Goal: Check status

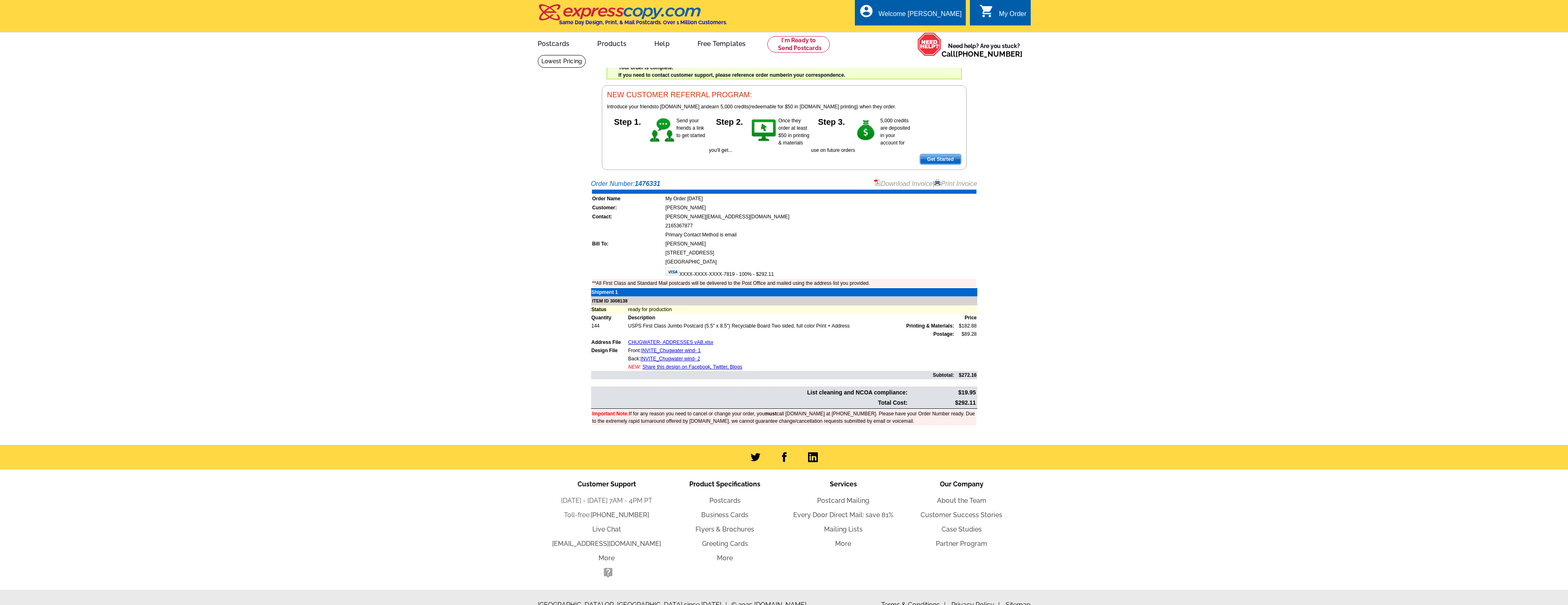
click at [566, 17] on img at bounding box center [620, 12] width 165 height 17
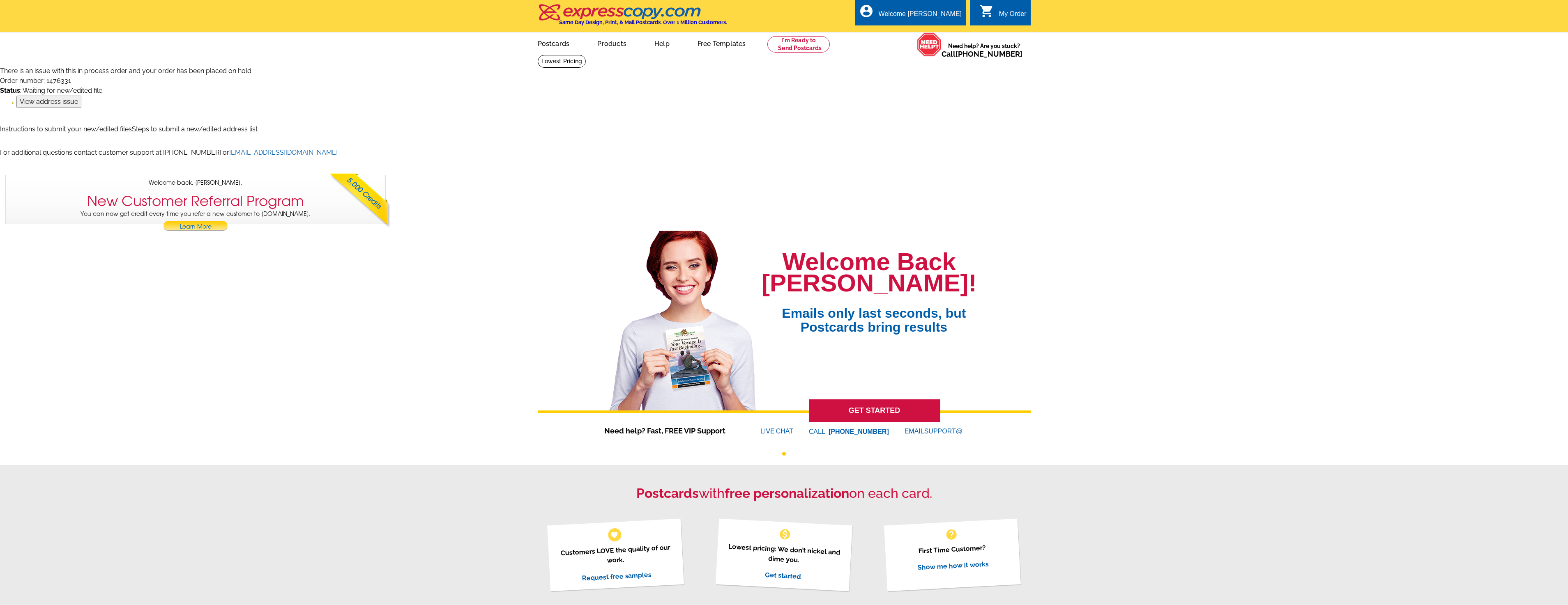
click at [54, 102] on input "View address issue" at bounding box center [49, 101] width 65 height 12
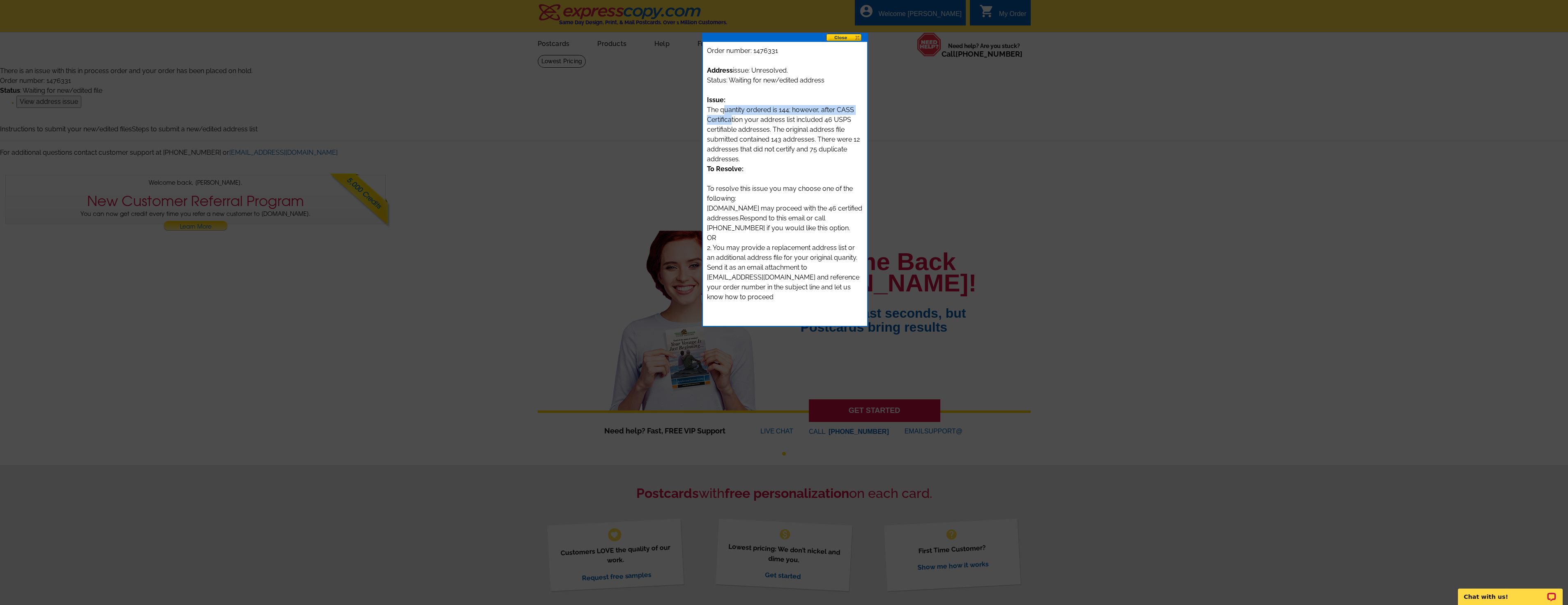
drag, startPoint x: 725, startPoint y: 112, endPoint x: 732, endPoint y: 121, distance: 11.4
click at [732, 121] on div "Address issue: Unresolved. Status: Waiting for new/edited address Issue: The qu…" at bounding box center [785, 189] width 156 height 266
drag, startPoint x: 779, startPoint y: 127, endPoint x: 763, endPoint y: 112, distance: 21.9
click at [763, 112] on div "Address issue: Unresolved. Status: Waiting for new/edited address Issue: The qu…" at bounding box center [785, 189] width 156 height 266
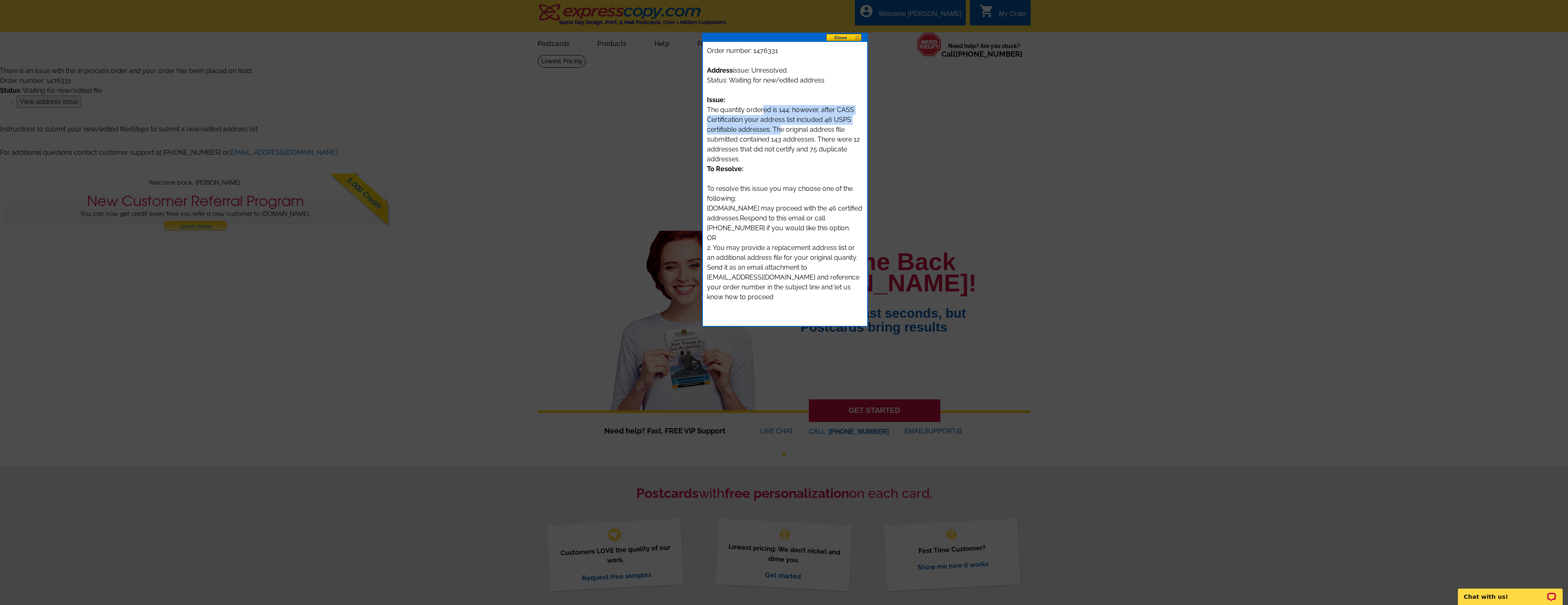
drag, startPoint x: 763, startPoint y: 112, endPoint x: 761, endPoint y: 121, distance: 9.2
click at [761, 121] on div "Address issue: Unresolved. Status: Waiting for new/edited address Issue: The qu…" at bounding box center [785, 189] width 156 height 266
drag, startPoint x: 757, startPoint y: 134, endPoint x: 760, endPoint y: 157, distance: 23.2
click at [760, 157] on div "Address issue: Unresolved. Status: Waiting for new/edited address Issue: The qu…" at bounding box center [785, 189] width 156 height 266
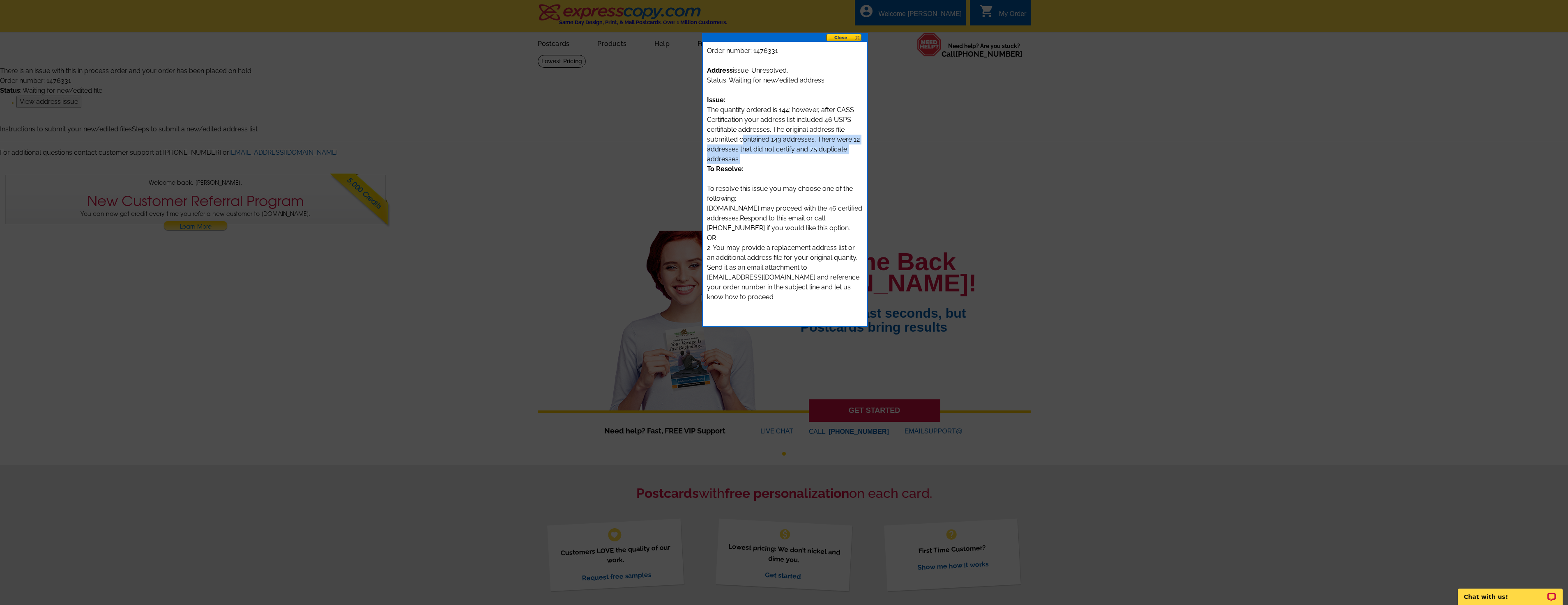
drag, startPoint x: 757, startPoint y: 162, endPoint x: 745, endPoint y: 143, distance: 22.5
click at [745, 143] on div "Address issue: Unresolved. Status: Waiting for new/edited address Issue: The qu…" at bounding box center [785, 189] width 156 height 266
drag, startPoint x: 784, startPoint y: 160, endPoint x: 769, endPoint y: 139, distance: 25.8
click at [769, 139] on div "Address issue: Unresolved. Status: Waiting for new/edited address Issue: The qu…" at bounding box center [785, 189] width 156 height 266
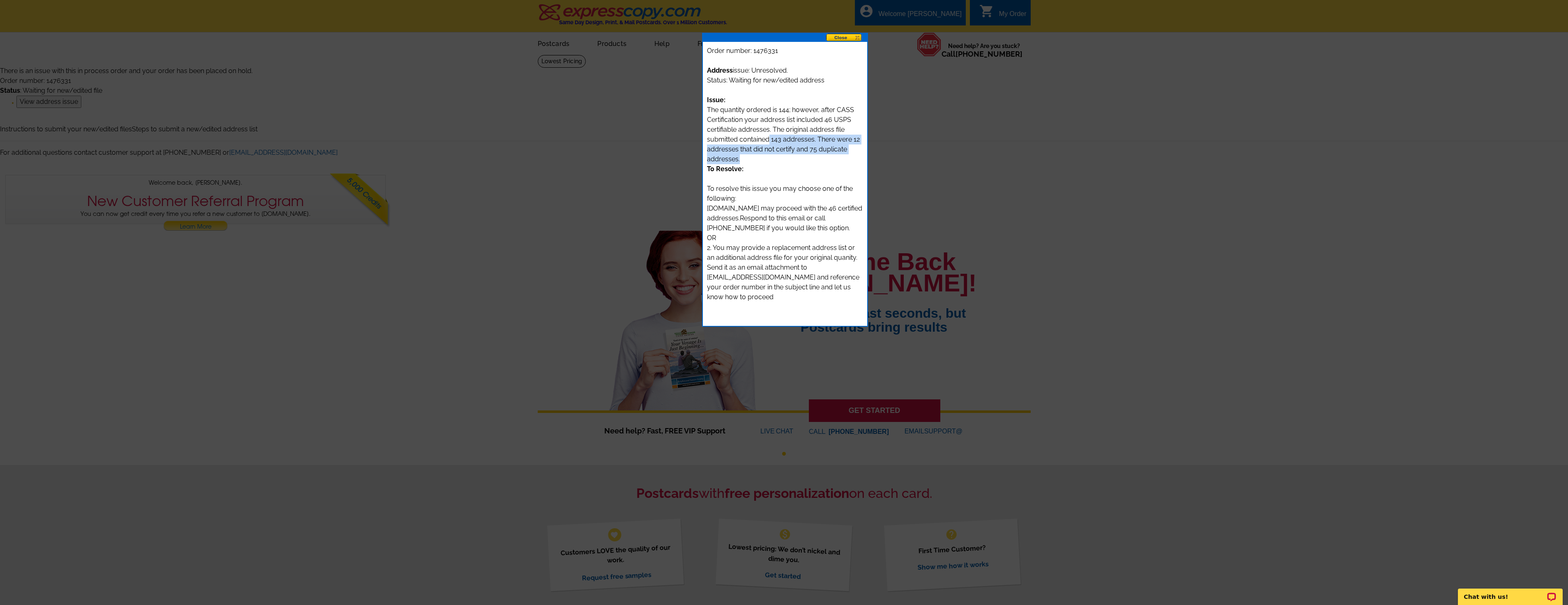
click at [769, 139] on div "Address issue: Unresolved. Status: Waiting for new/edited address Issue: The qu…" at bounding box center [785, 189] width 156 height 266
drag, startPoint x: 811, startPoint y: 142, endPoint x: 809, endPoint y: 159, distance: 17.1
click at [809, 159] on div "Address issue: Unresolved. Status: Waiting for new/edited address Issue: The qu…" at bounding box center [785, 189] width 156 height 266
drag, startPoint x: 749, startPoint y: 50, endPoint x: 785, endPoint y: 59, distance: 37.1
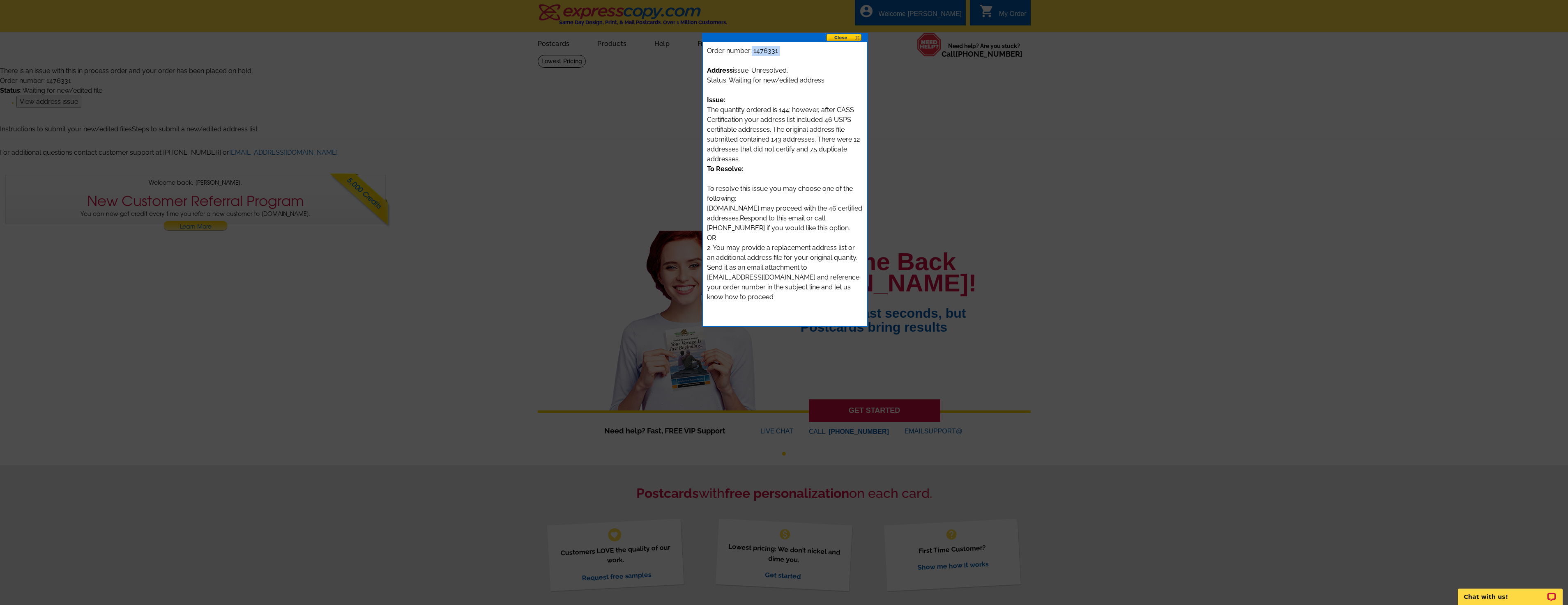
click at [785, 59] on div "Order number: 1476331 Address issue: Unresolved. Status: Waiting for new/edited…" at bounding box center [784, 184] width 164 height 284
drag, startPoint x: 785, startPoint y: 59, endPoint x: 779, endPoint y: 51, distance: 10.0
click at [779, 51] on div "Order number: 1476331 Address issue: Unresolved. Status: Waiting for new/edited…" at bounding box center [784, 184] width 164 height 284
drag, startPoint x: 780, startPoint y: 50, endPoint x: 753, endPoint y: 55, distance: 27.5
click at [753, 55] on div "Order number: 1476331 Address issue: Unresolved. Status: Waiting for new/edited…" at bounding box center [784, 184] width 164 height 284
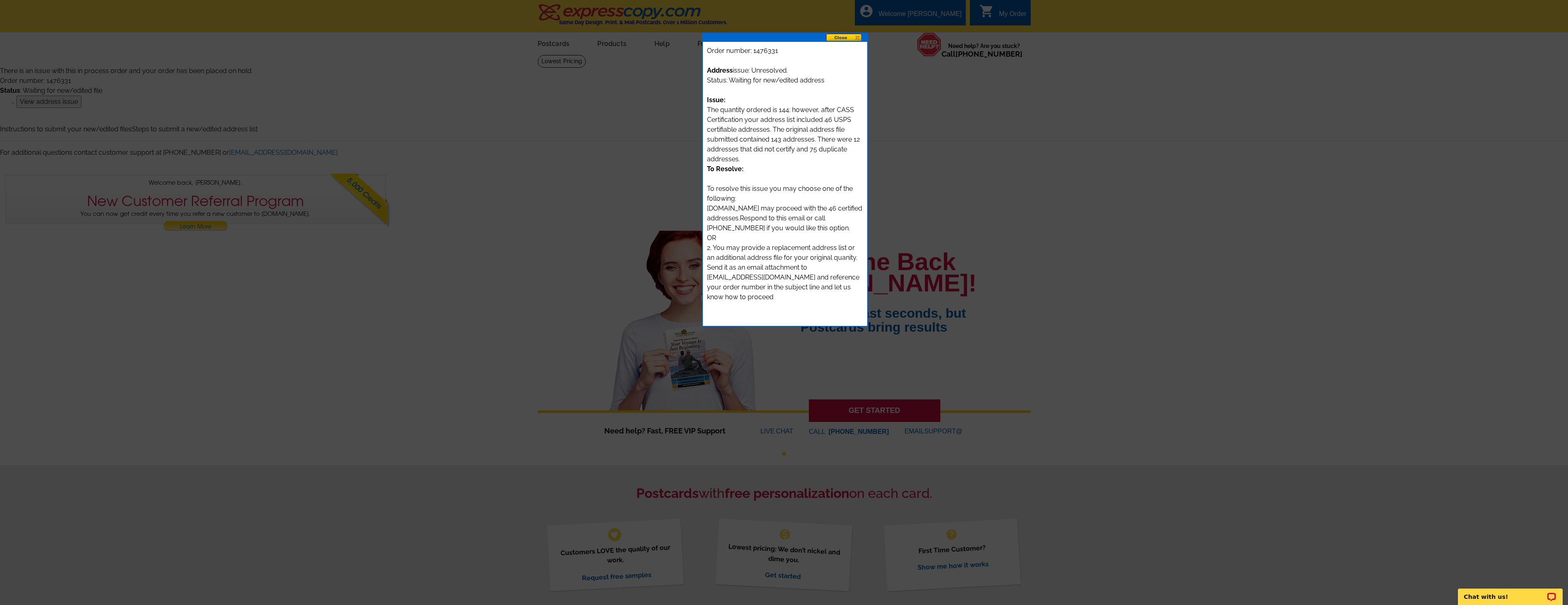
drag, startPoint x: 753, startPoint y: 55, endPoint x: 764, endPoint y: 59, distance: 11.7
click at [764, 59] on div "Address issue: Unresolved. Status: Waiting for new/edited address Issue: The qu…" at bounding box center [785, 189] width 156 height 266
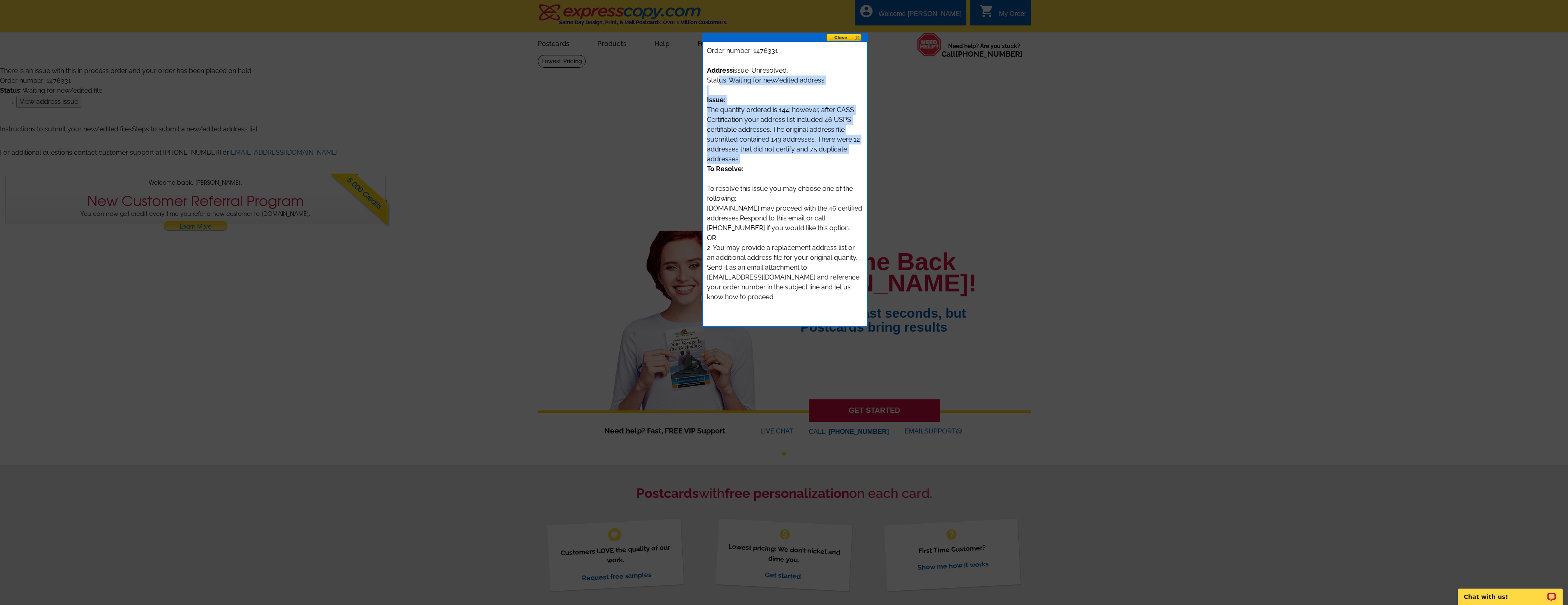
drag, startPoint x: 787, startPoint y: 160, endPoint x: 715, endPoint y: 76, distance: 110.6
click at [715, 76] on div "Address issue: Unresolved. Status: Waiting for new/edited address Issue: The qu…" at bounding box center [785, 189] width 156 height 266
click at [715, 76] on div "Address issue: Unresolved. Status: Waiting for new/edited address" at bounding box center [785, 76] width 156 height 20
drag, startPoint x: 712, startPoint y: 64, endPoint x: 756, endPoint y: 154, distance: 100.2
click at [756, 154] on div "Address issue: Unresolved. Status: Waiting for new/edited address Issue: The qu…" at bounding box center [785, 189] width 156 height 266
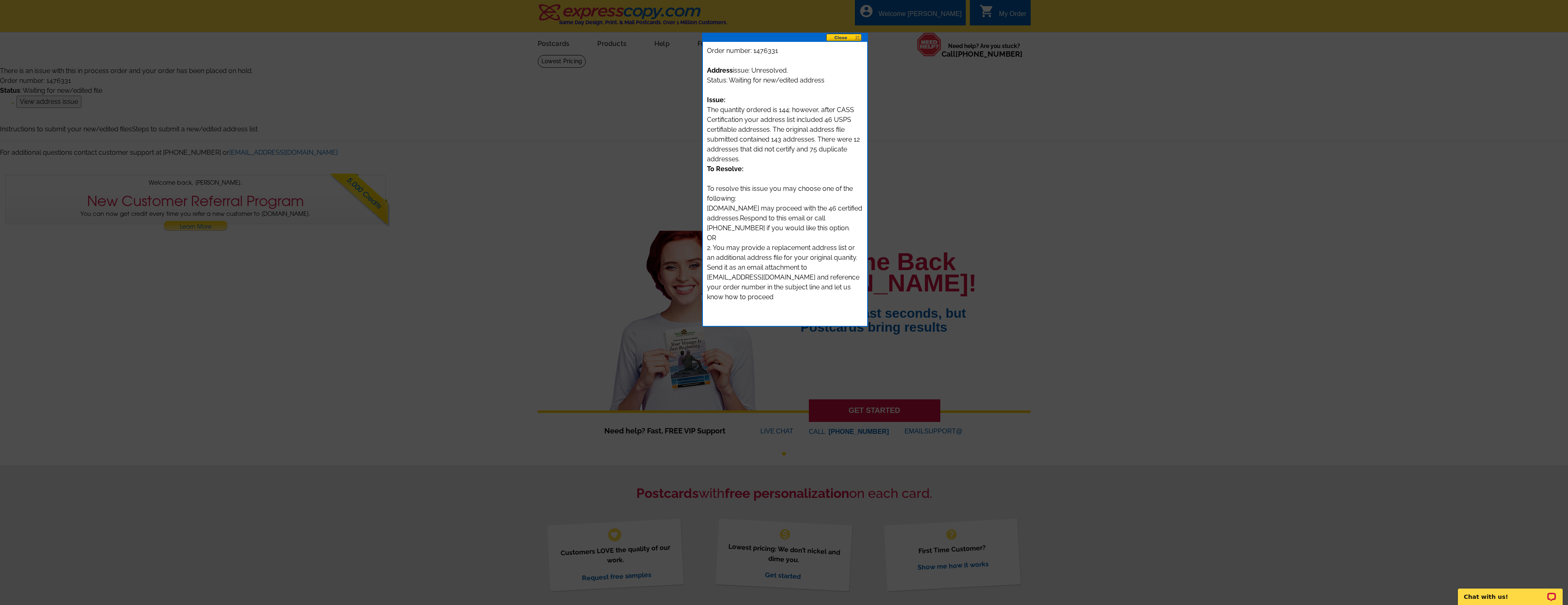
drag, startPoint x: 756, startPoint y: 154, endPoint x: 752, endPoint y: 160, distance: 7.2
click at [752, 160] on div "Address issue: Unresolved. Status: Waiting for new/edited address Issue: The qu…" at bounding box center [785, 189] width 156 height 266
drag, startPoint x: 744, startPoint y: 159, endPoint x: 724, endPoint y: 68, distance: 93.2
drag, startPoint x: 724, startPoint y: 68, endPoint x: 704, endPoint y: 58, distance: 22.4
click at [704, 58] on div "Order number: 1476331 Address issue: Unresolved. Status: Waiting for new/edited…" at bounding box center [784, 184] width 164 height 284
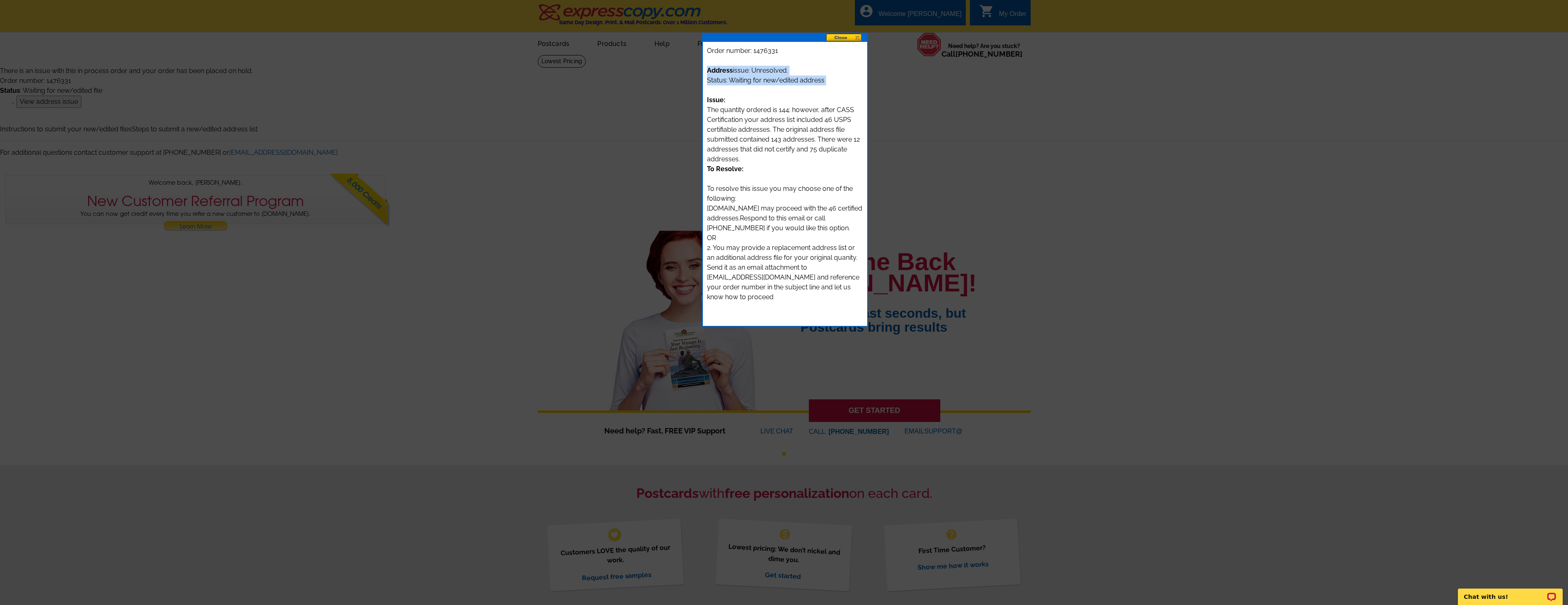
drag, startPoint x: 705, startPoint y: 71, endPoint x: 726, endPoint y: 95, distance: 31.9
click at [726, 95] on div "Order number: 1476331 Address issue: Unresolved. Status: Waiting for new/edited…" at bounding box center [784, 184] width 164 height 284
click at [726, 95] on div "Address issue: Unresolved. Status: Waiting for new/edited address Issue: The qu…" at bounding box center [785, 189] width 156 height 266
